Goal: Transaction & Acquisition: Book appointment/travel/reservation

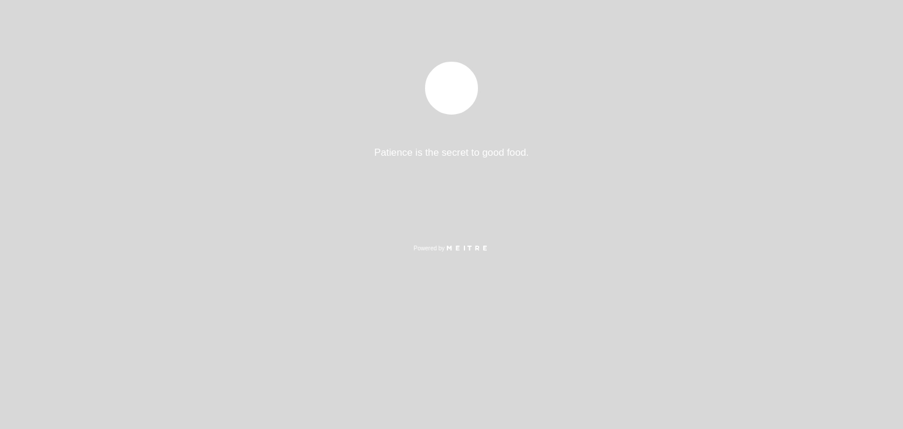
select select "es"
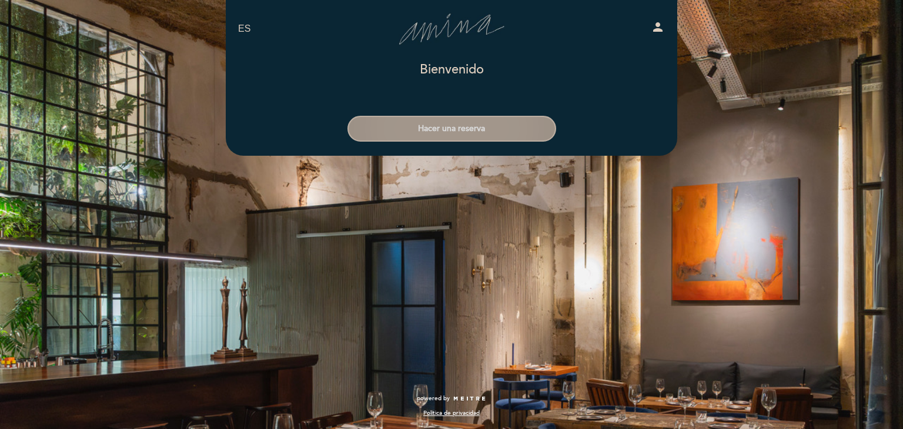
click at [451, 130] on button "Hacer una reserva" at bounding box center [451, 129] width 209 height 26
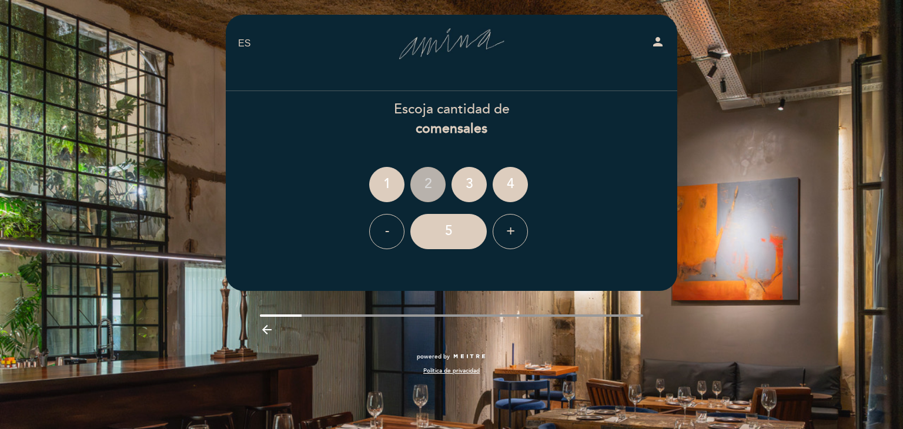
click at [428, 189] on div "2" at bounding box center [427, 184] width 35 height 35
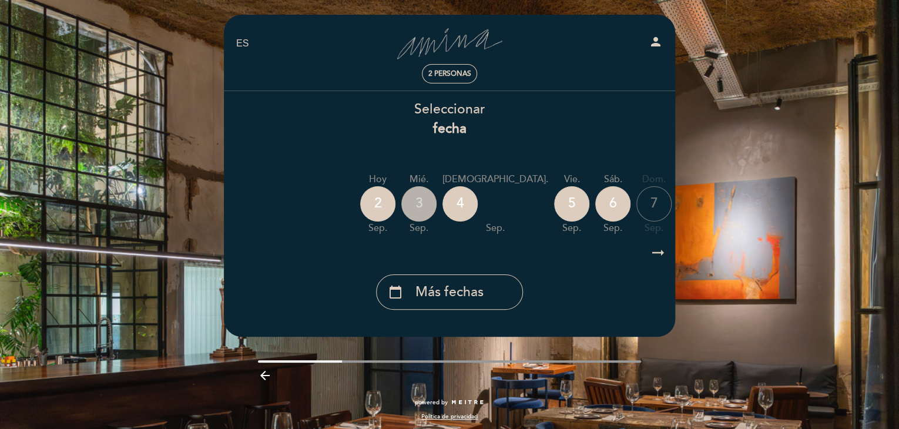
click at [414, 205] on div "3" at bounding box center [418, 203] width 35 height 35
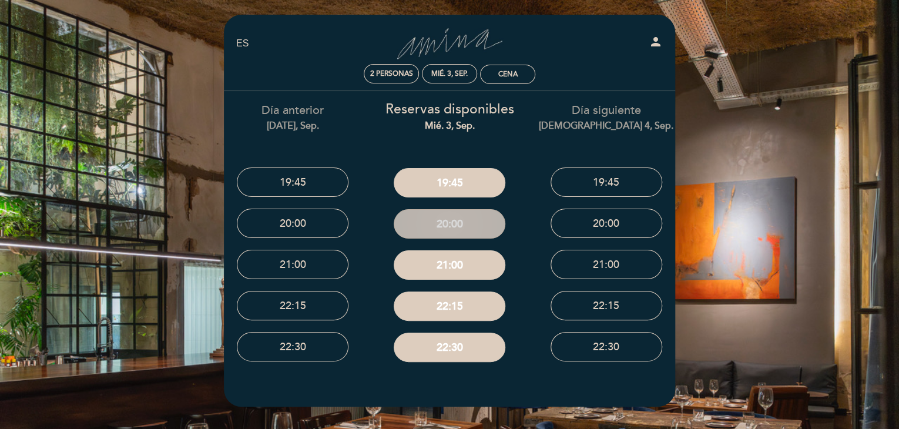
click at [453, 219] on button "20:00" at bounding box center [450, 223] width 112 height 29
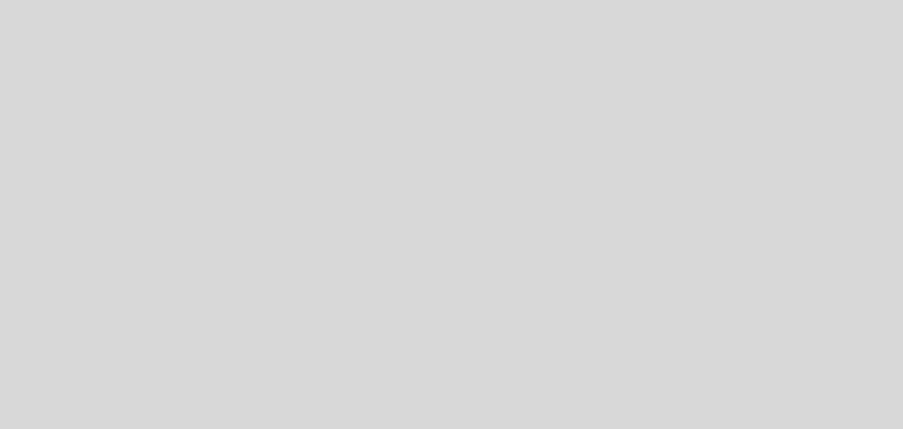
select select "es"
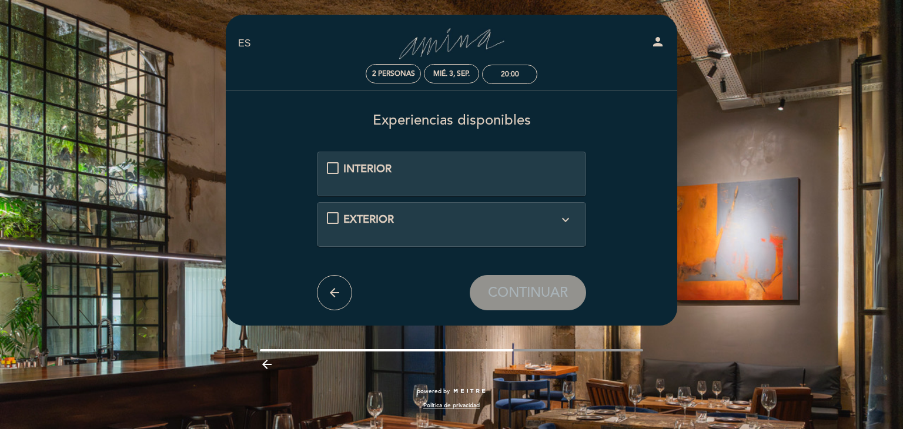
click at [361, 175] on span "INTERIOR" at bounding box center [367, 168] width 48 height 13
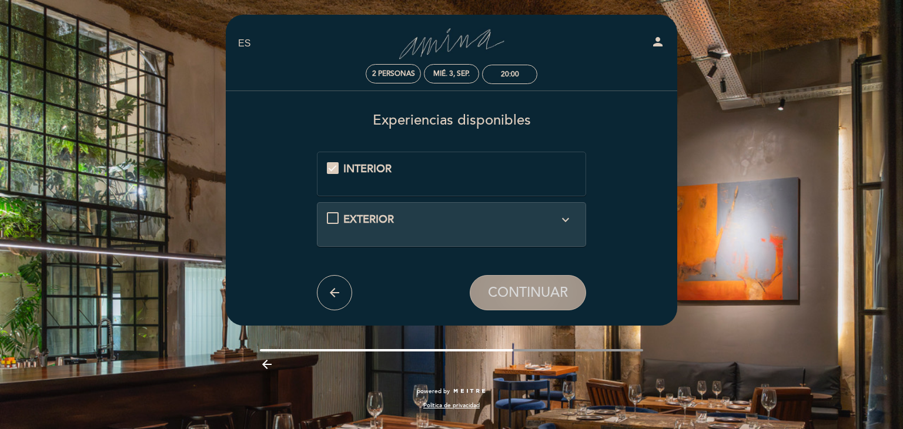
click at [540, 295] on span "CONTINUAR" at bounding box center [528, 293] width 80 height 16
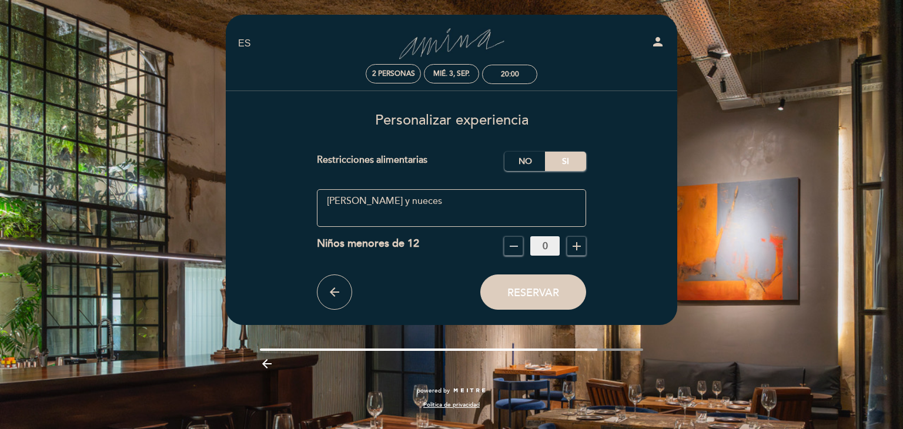
click at [419, 203] on textarea at bounding box center [452, 208] width 270 height 38
click at [321, 201] on textarea at bounding box center [452, 208] width 270 height 38
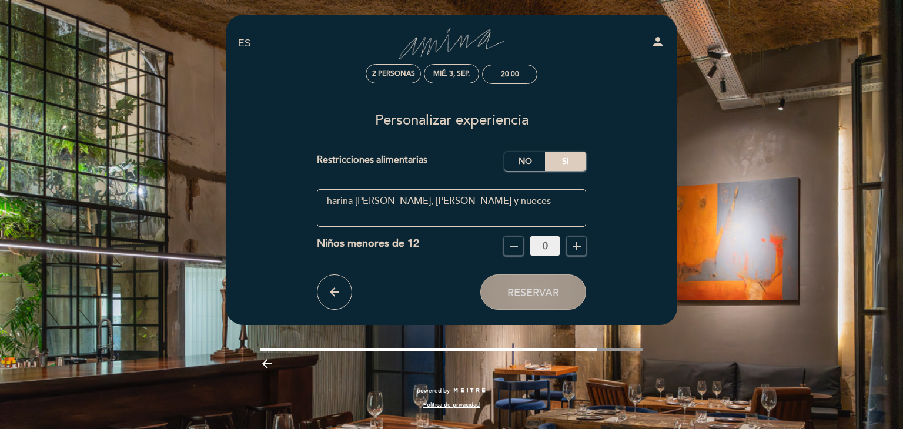
type textarea "harina [PERSON_NAME], [PERSON_NAME] y nueces"
click at [546, 291] on span "Reservar" at bounding box center [533, 292] width 52 height 13
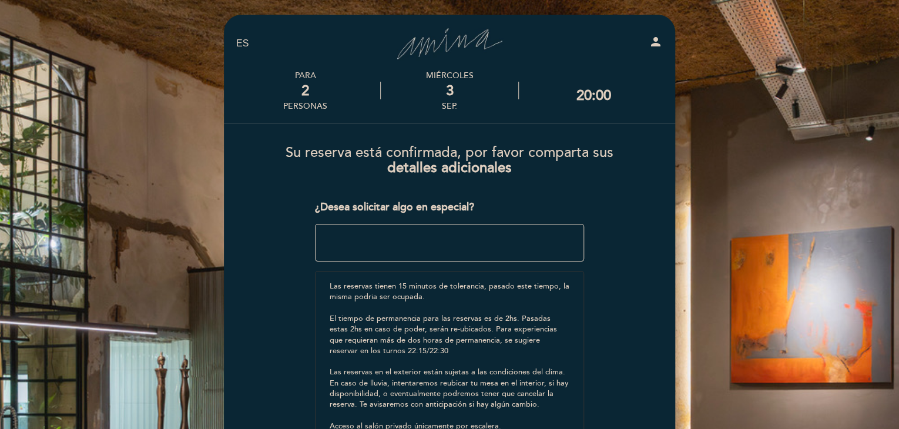
click at [433, 243] on textarea at bounding box center [450, 243] width 270 height 38
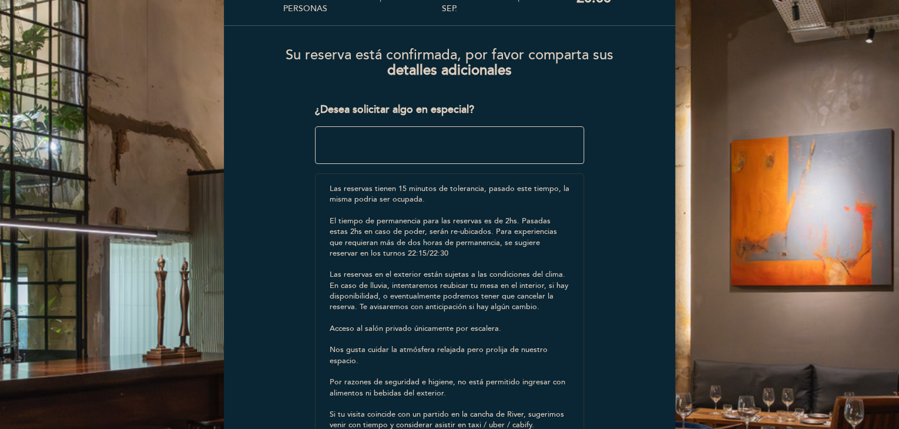
scroll to position [337, 0]
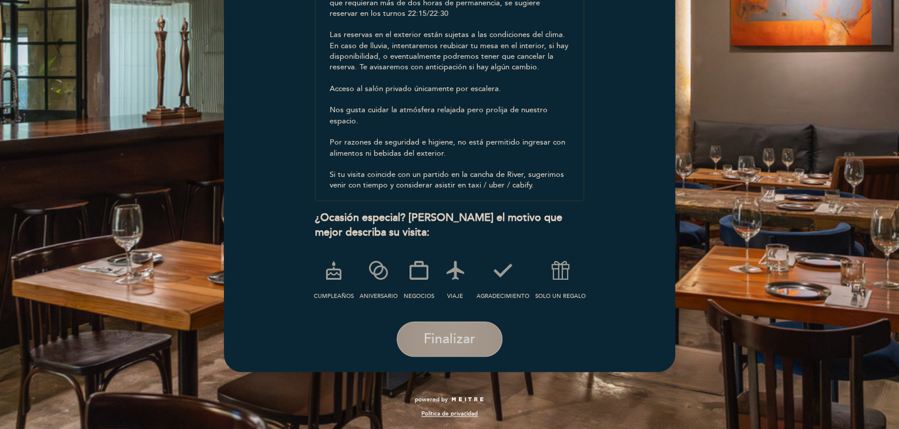
click at [435, 334] on span "Finalizar" at bounding box center [450, 339] width 52 height 16
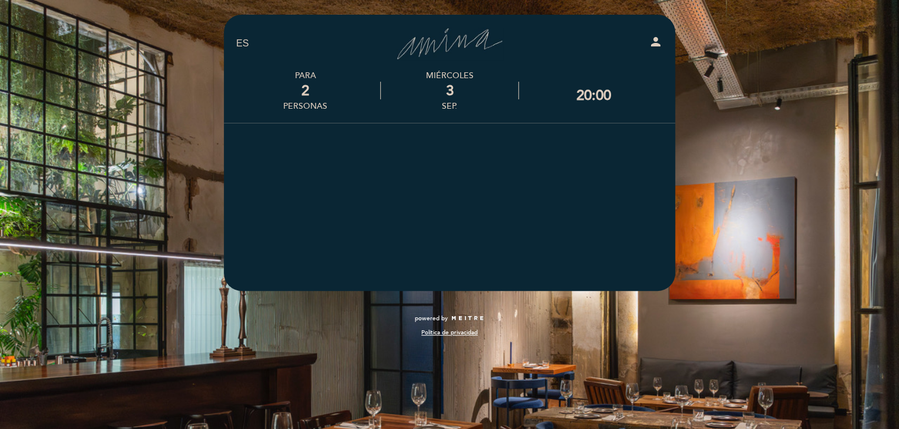
scroll to position [0, 0]
